Goal: Information Seeking & Learning: Find specific fact

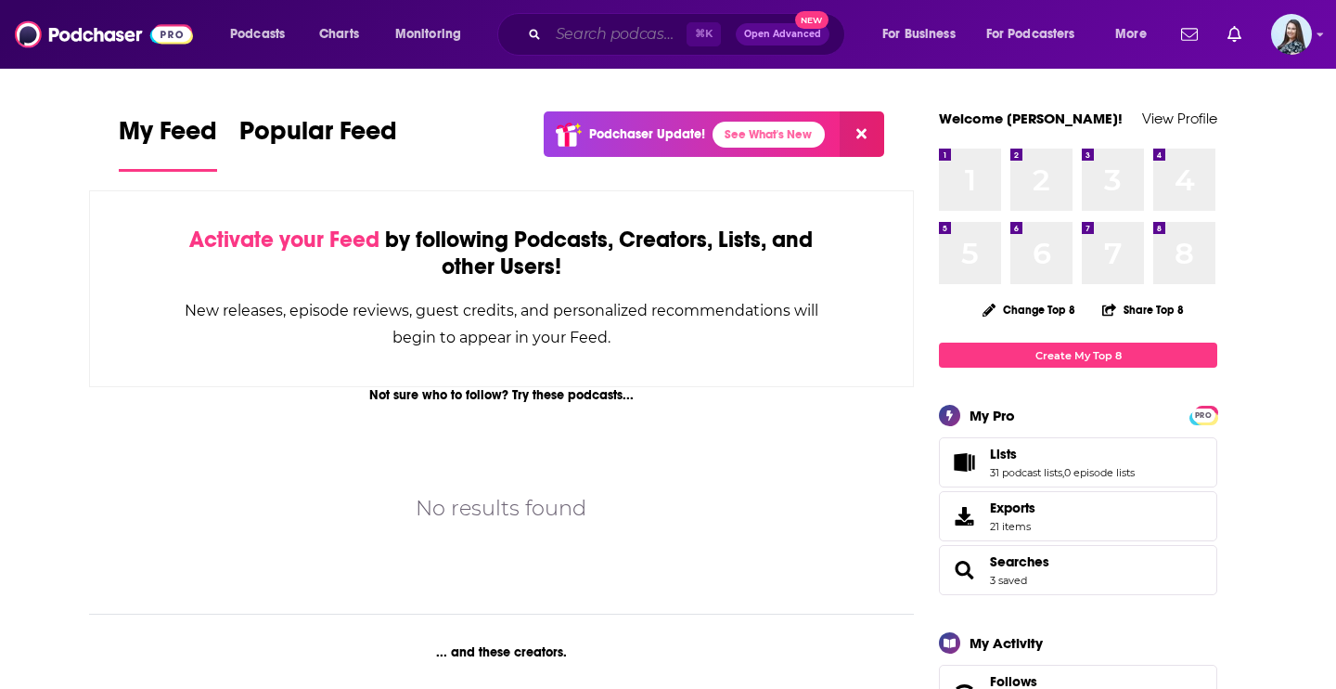
click at [591, 33] on input "Search podcasts, credits, & more..." at bounding box center [617, 34] width 138 height 30
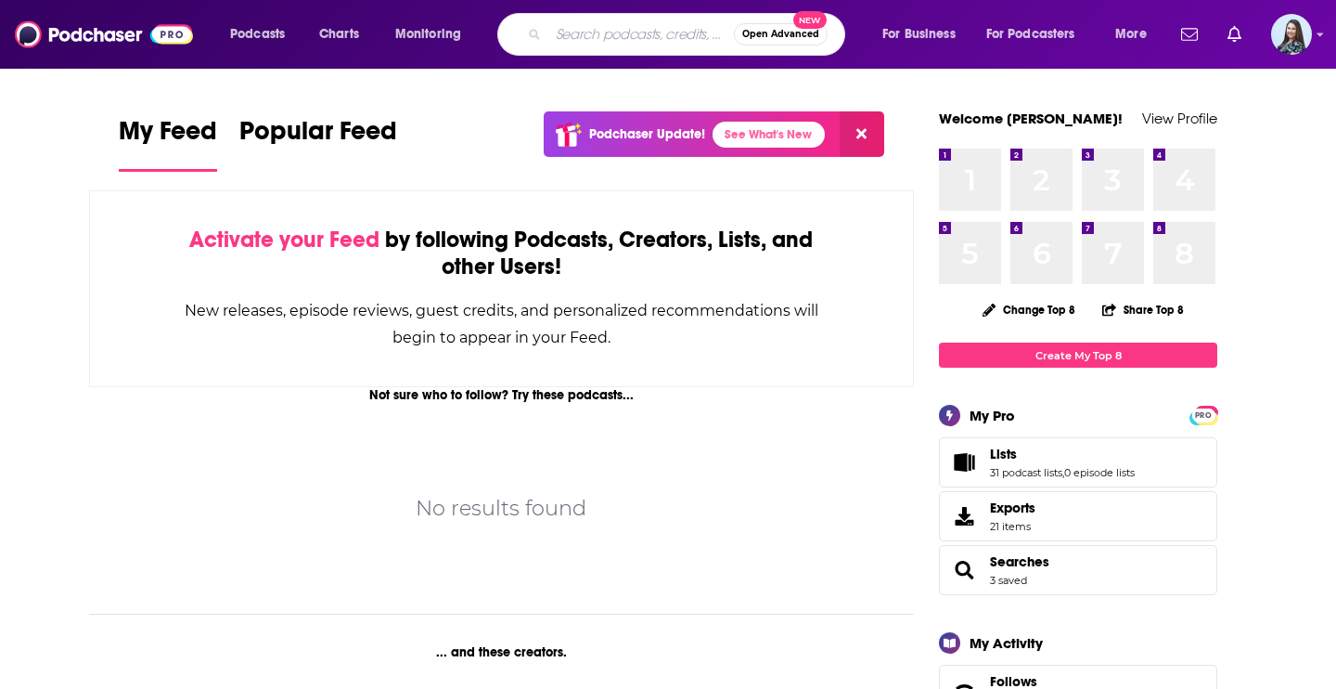
paste input "Unbossed with [PERSON_NAME]"
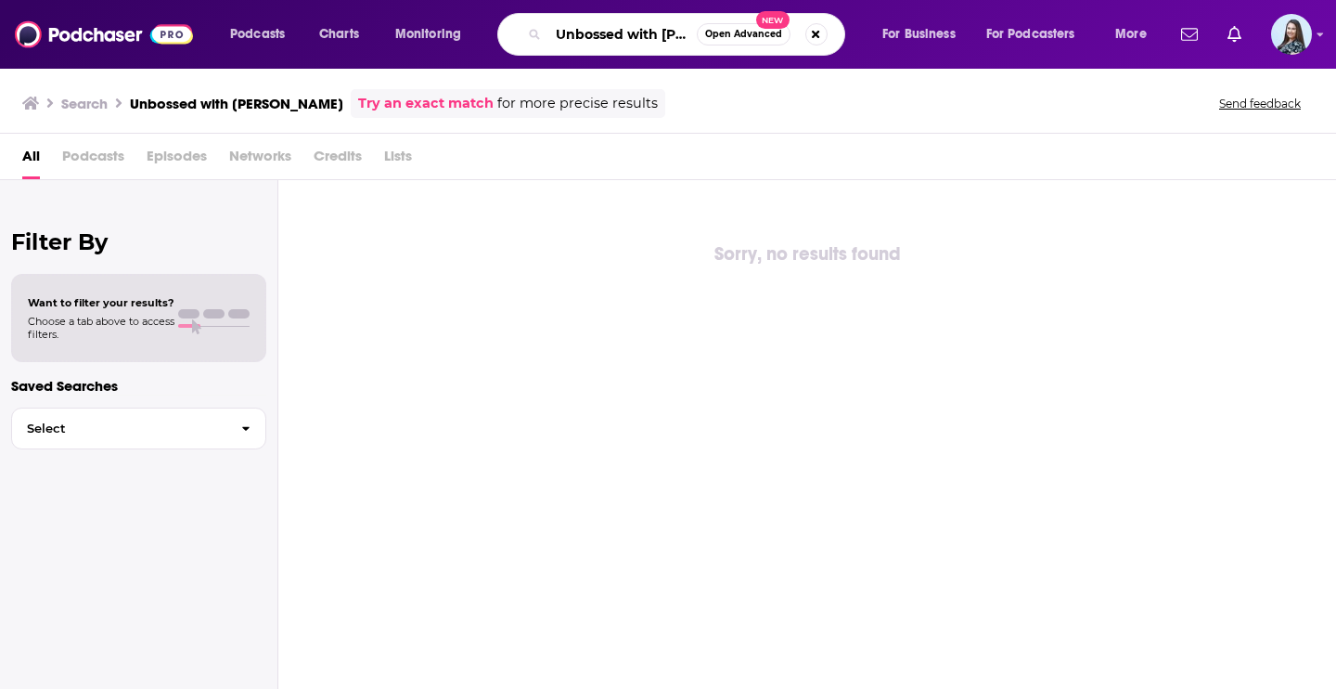
click at [660, 34] on input "Unbossed with [PERSON_NAME]" at bounding box center [622, 34] width 148 height 30
drag, startPoint x: 628, startPoint y: 34, endPoint x: 801, endPoint y: 92, distance: 181.9
click at [801, 92] on div "Podcasts Charts Monitoring Unbossed with [PERSON_NAME] Open Advanced New For Bu…" at bounding box center [668, 344] width 1336 height 689
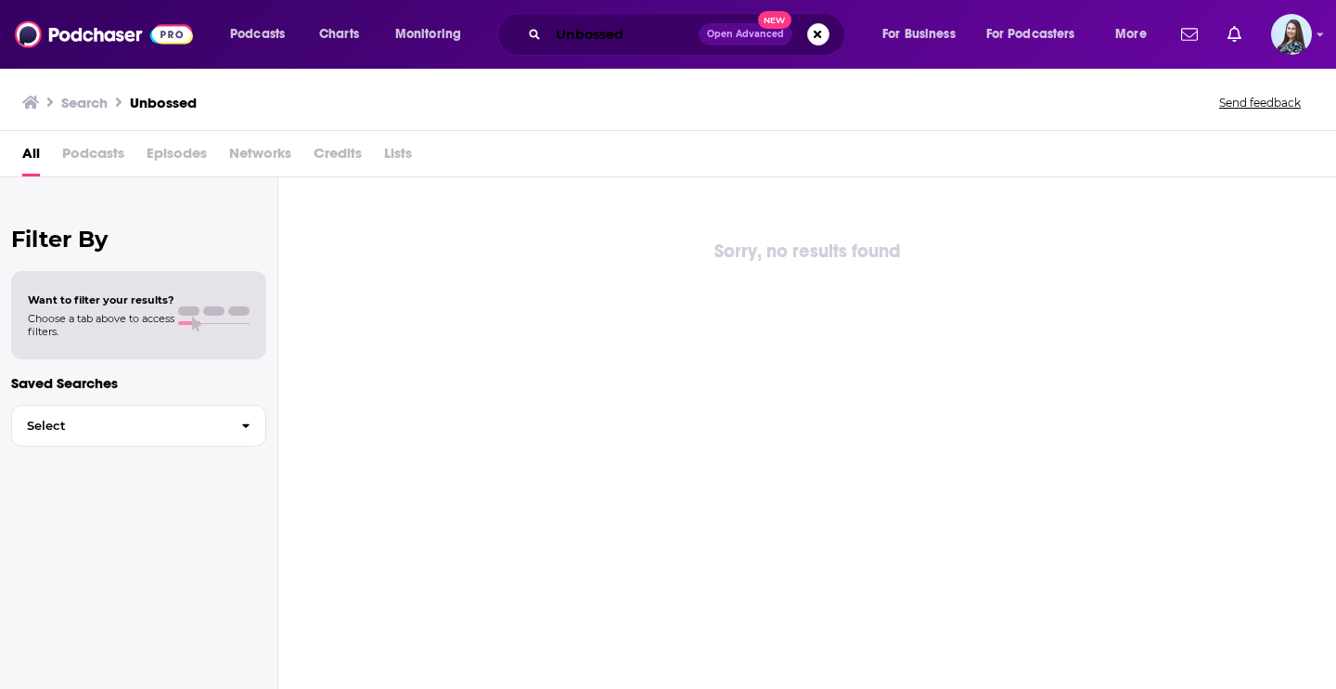
click at [637, 44] on input "Unbossed" at bounding box center [623, 34] width 150 height 30
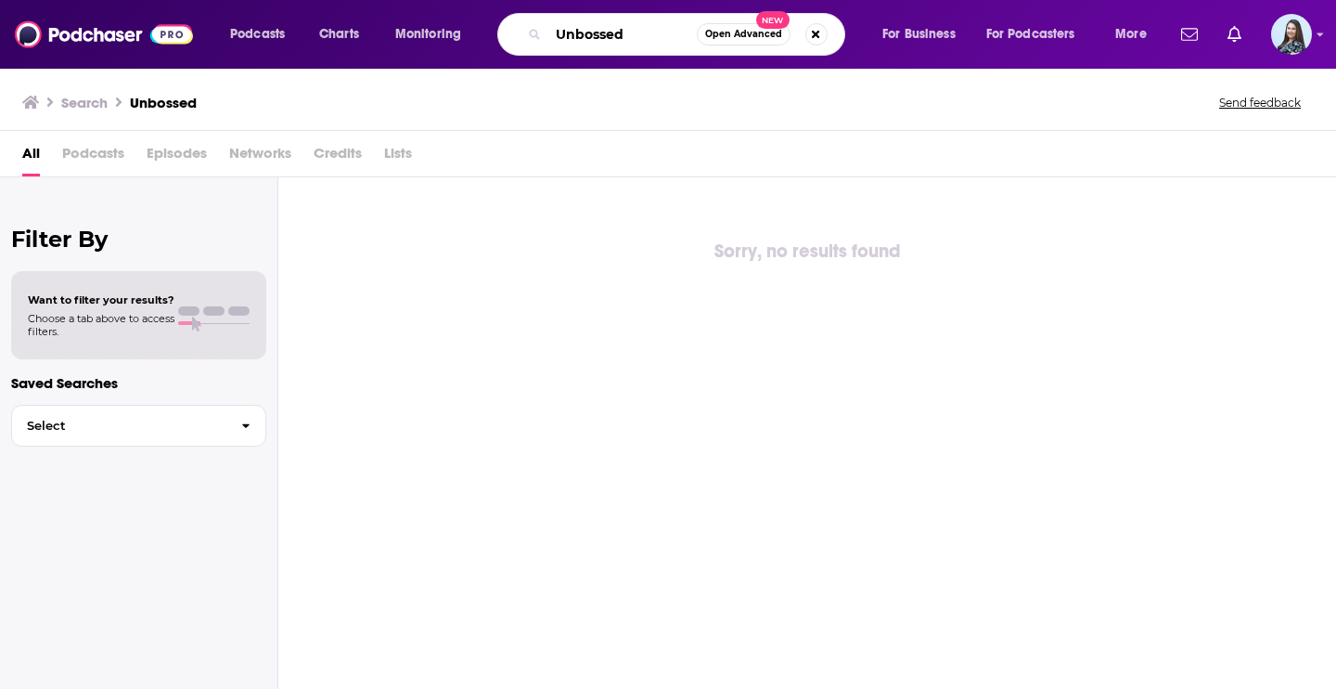
click at [637, 44] on input "Unbossed" at bounding box center [622, 34] width 148 height 30
type input "[PERSON_NAME]"
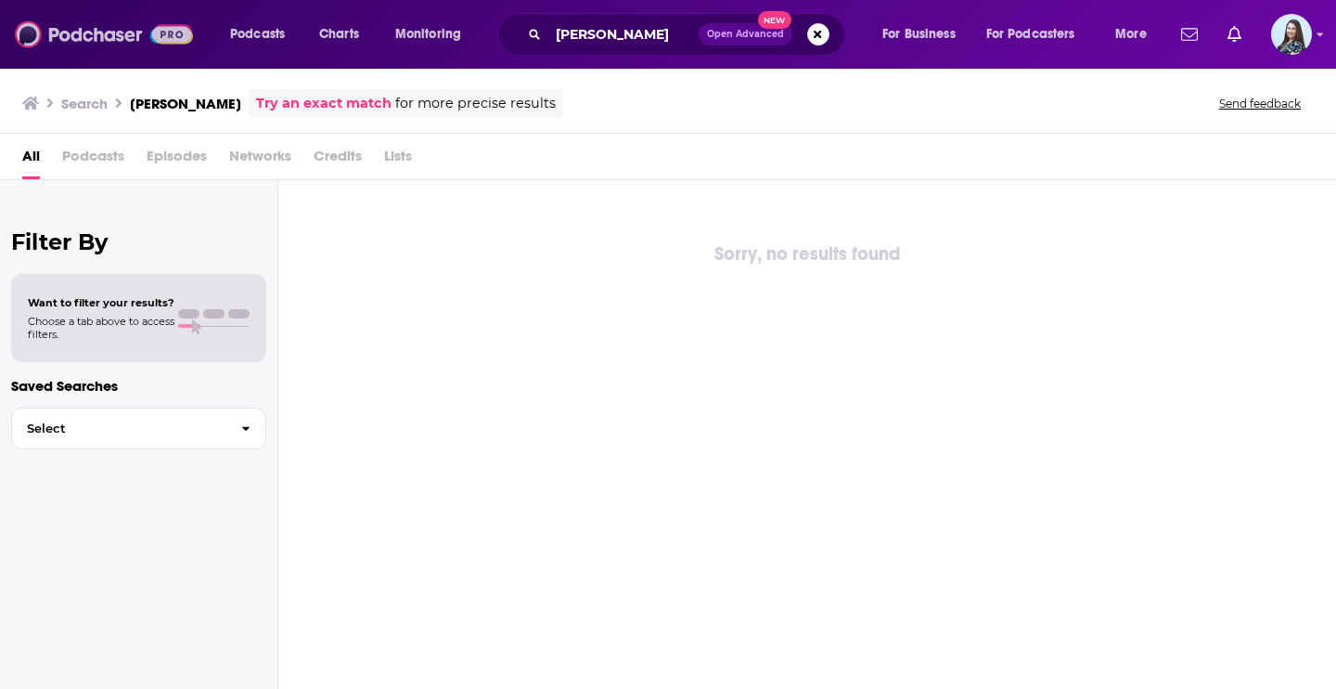
click at [93, 36] on img at bounding box center [104, 34] width 178 height 35
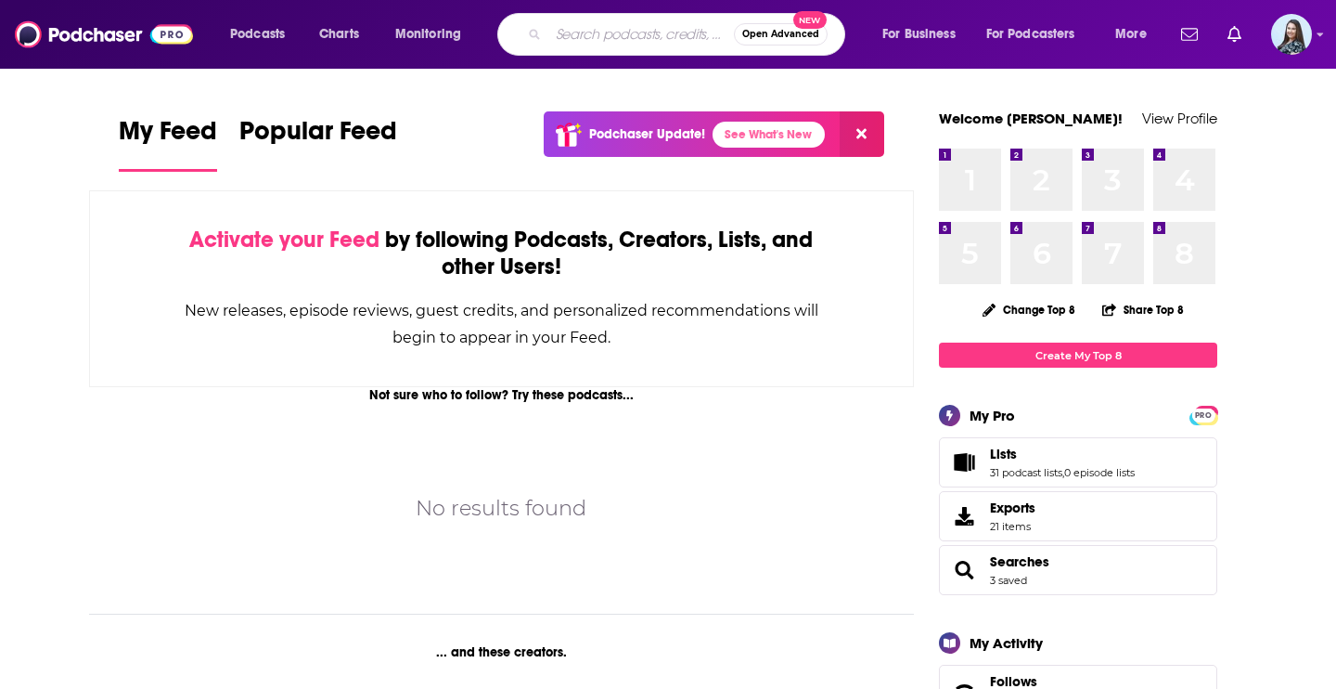
click at [622, 44] on input "Search podcasts, credits, & more..." at bounding box center [641, 34] width 186 height 30
type input "[PERSON_NAME]"
